Goal: Task Accomplishment & Management: Manage account settings

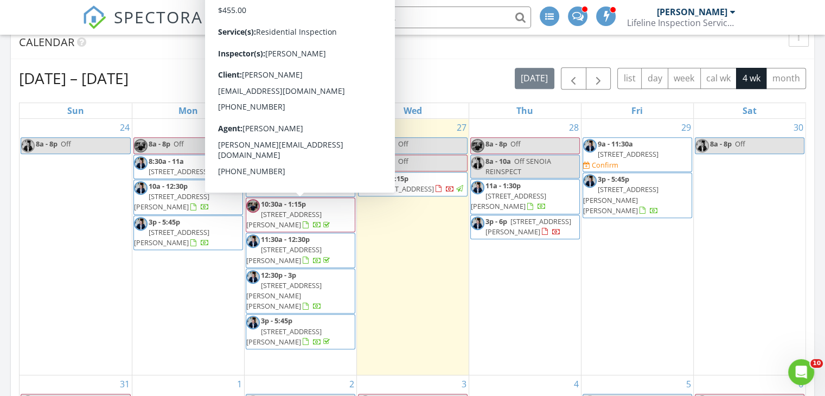
scroll to position [453, 0]
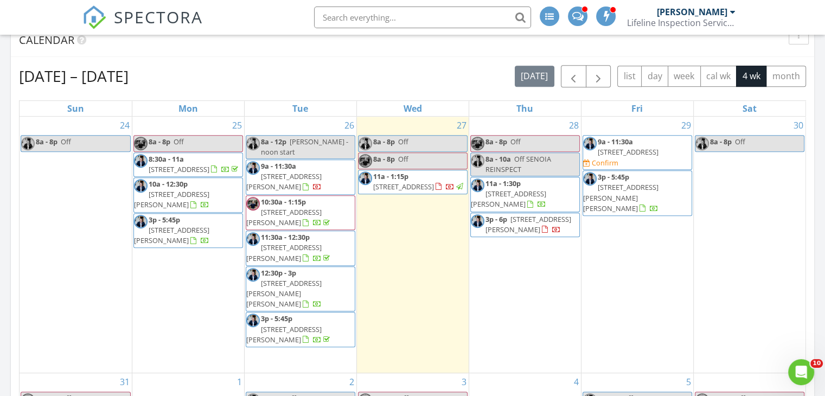
click at [310, 178] on span "[STREET_ADDRESS][PERSON_NAME]" at bounding box center [283, 181] width 75 height 20
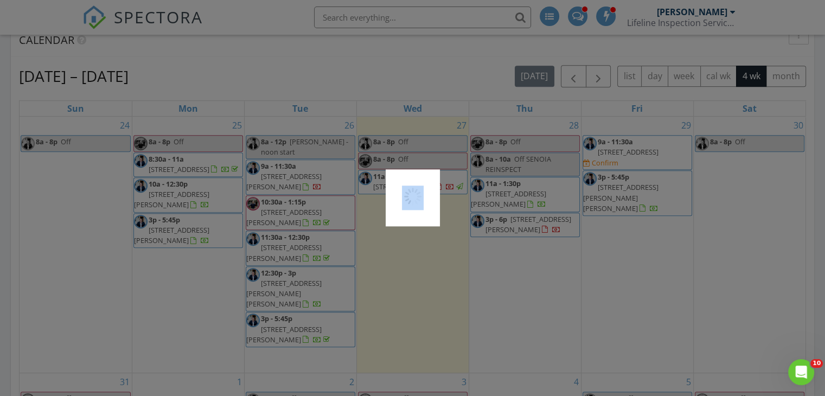
click at [310, 178] on div at bounding box center [412, 198] width 825 height 396
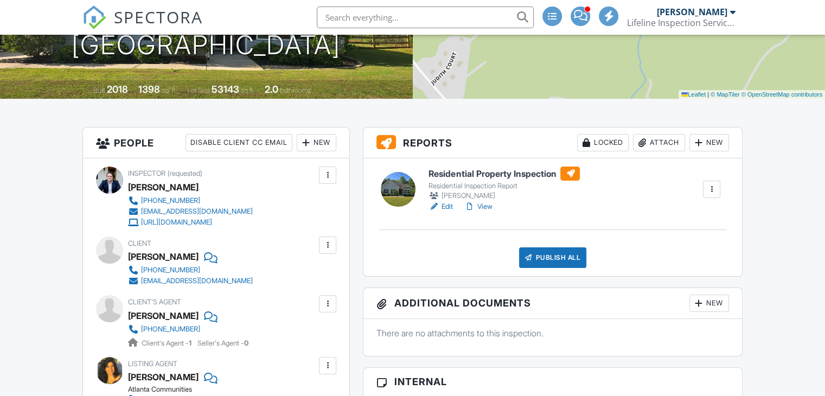
click at [445, 202] on link "Edit" at bounding box center [440, 206] width 24 height 11
